Goal: Transaction & Acquisition: Purchase product/service

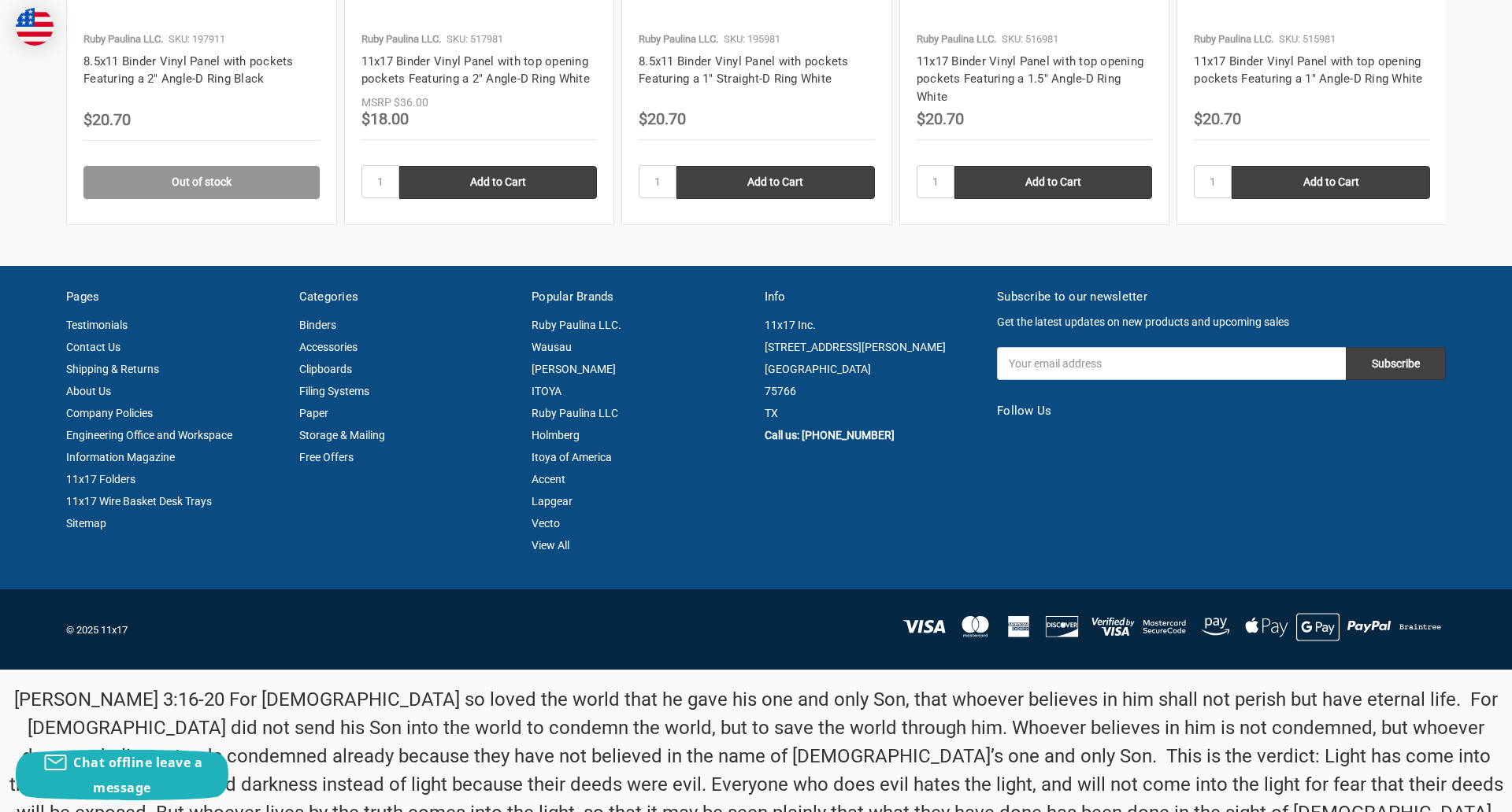
scroll to position [2643, 0]
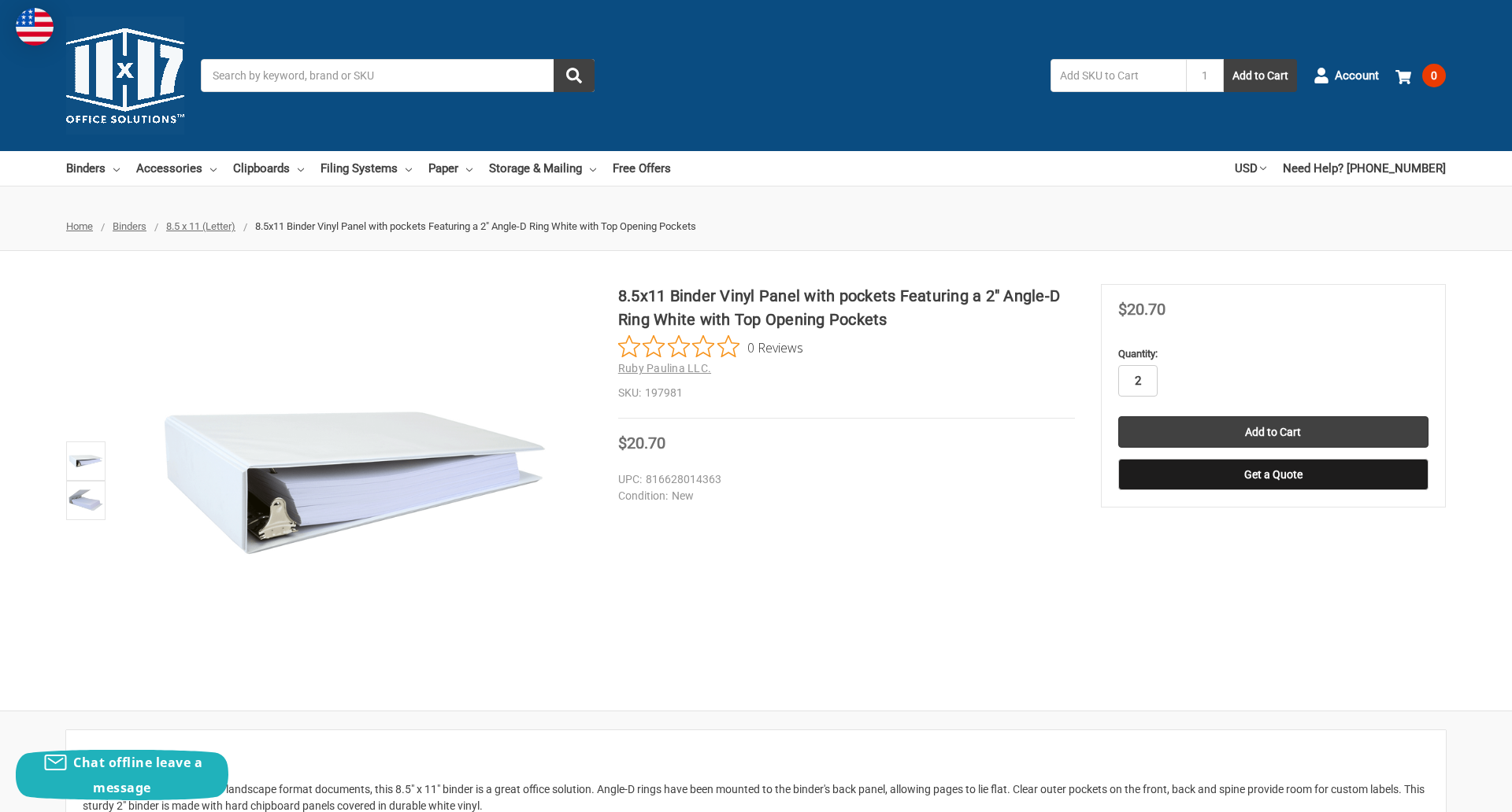
type input "2"
click at [1273, 474] on button "Get a Quote" at bounding box center [1273, 474] width 311 height 31
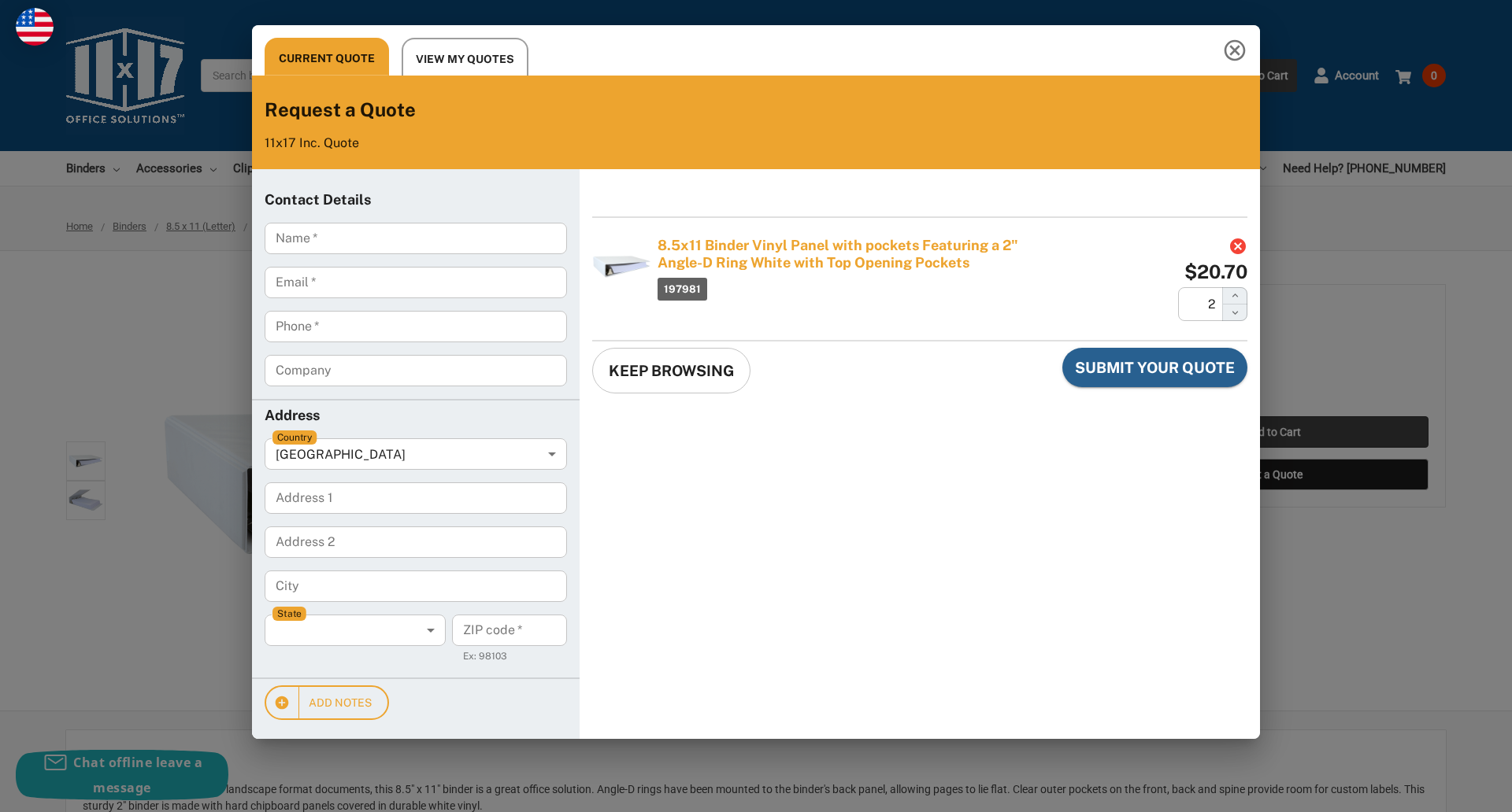
click at [1273, 432] on div "Current Quote View My Quotes Request a Quote 11x17 Inc. Quote Contact Details N…" at bounding box center [756, 406] width 1512 height 812
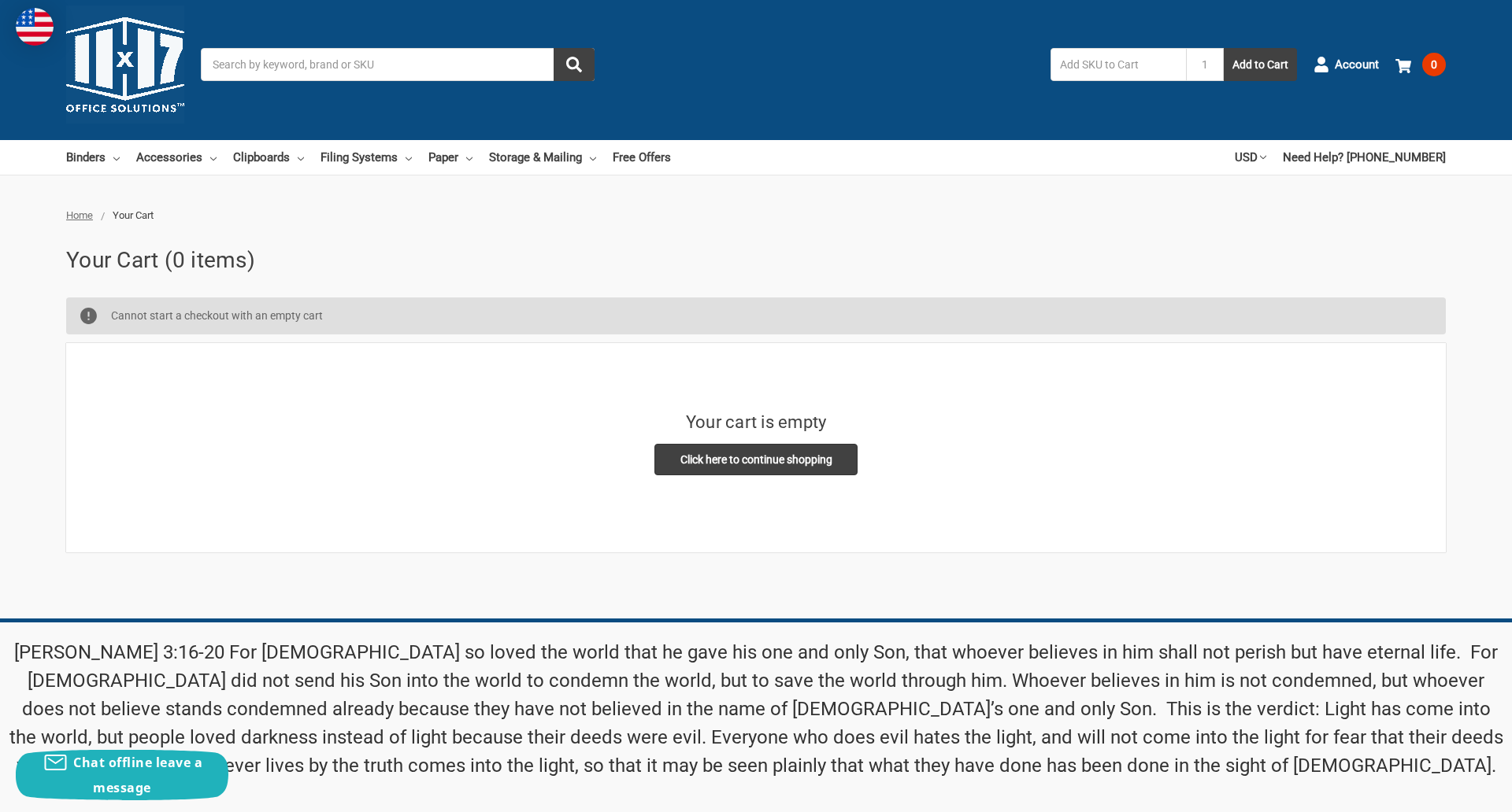
scroll to position [11, 0]
click at [1172, 701] on input "Email Address" at bounding box center [1172, 717] width 349 height 33
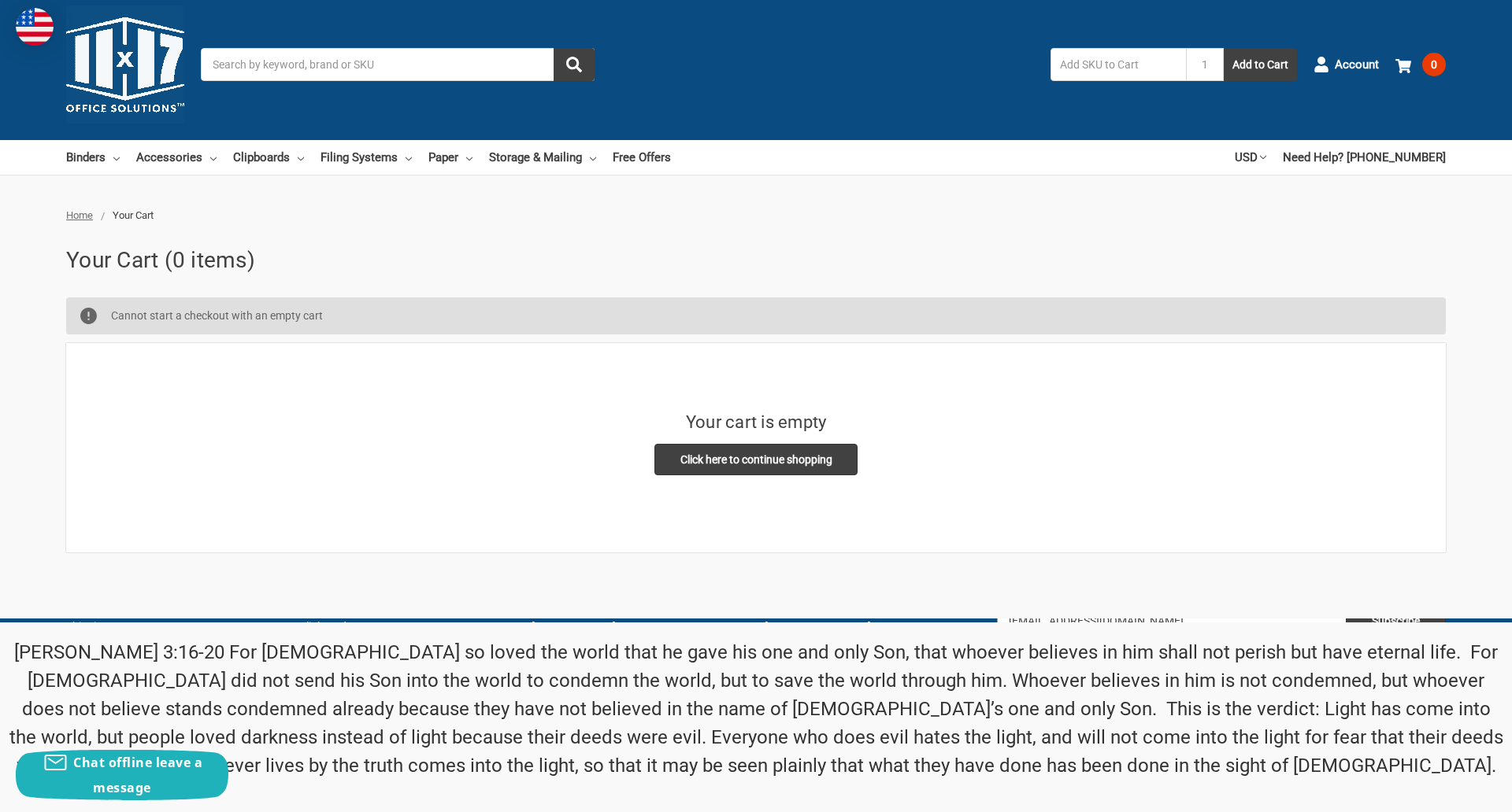
type input "[EMAIL_ADDRESS][DOMAIN_NAME]"
